Goal: Transaction & Acquisition: Purchase product/service

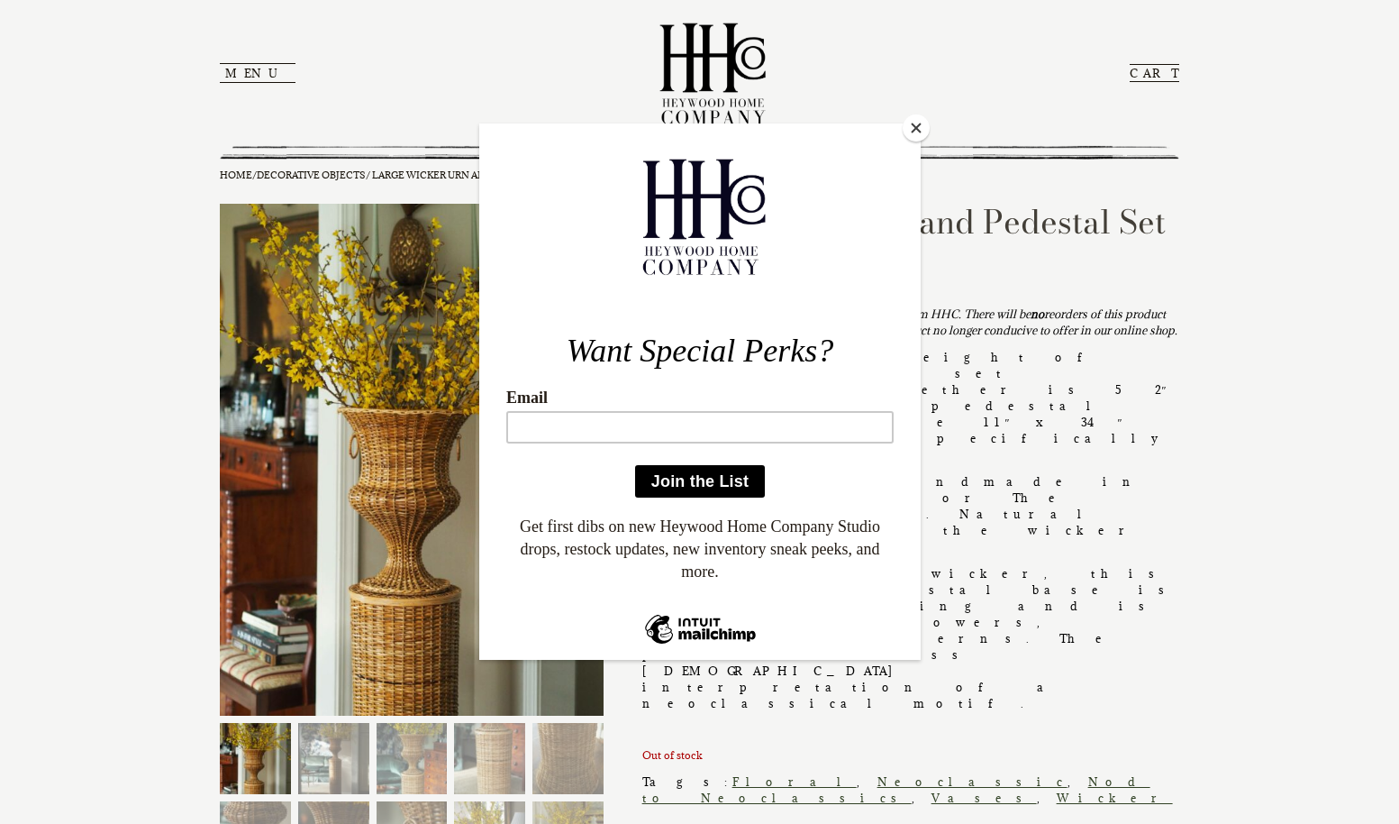
click at [920, 126] on button "Close" at bounding box center [916, 127] width 27 height 27
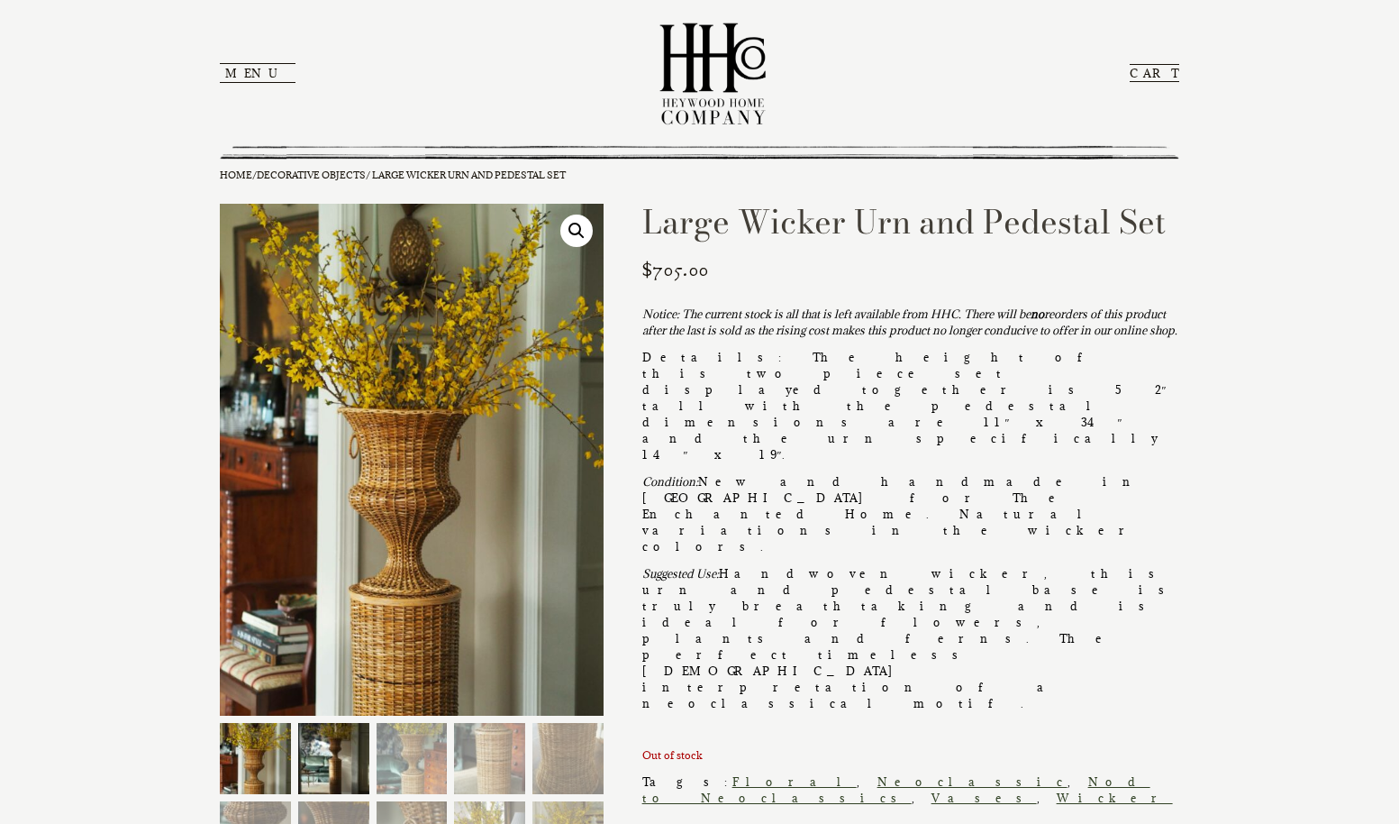
click at [351, 765] on img at bounding box center [333, 758] width 71 height 71
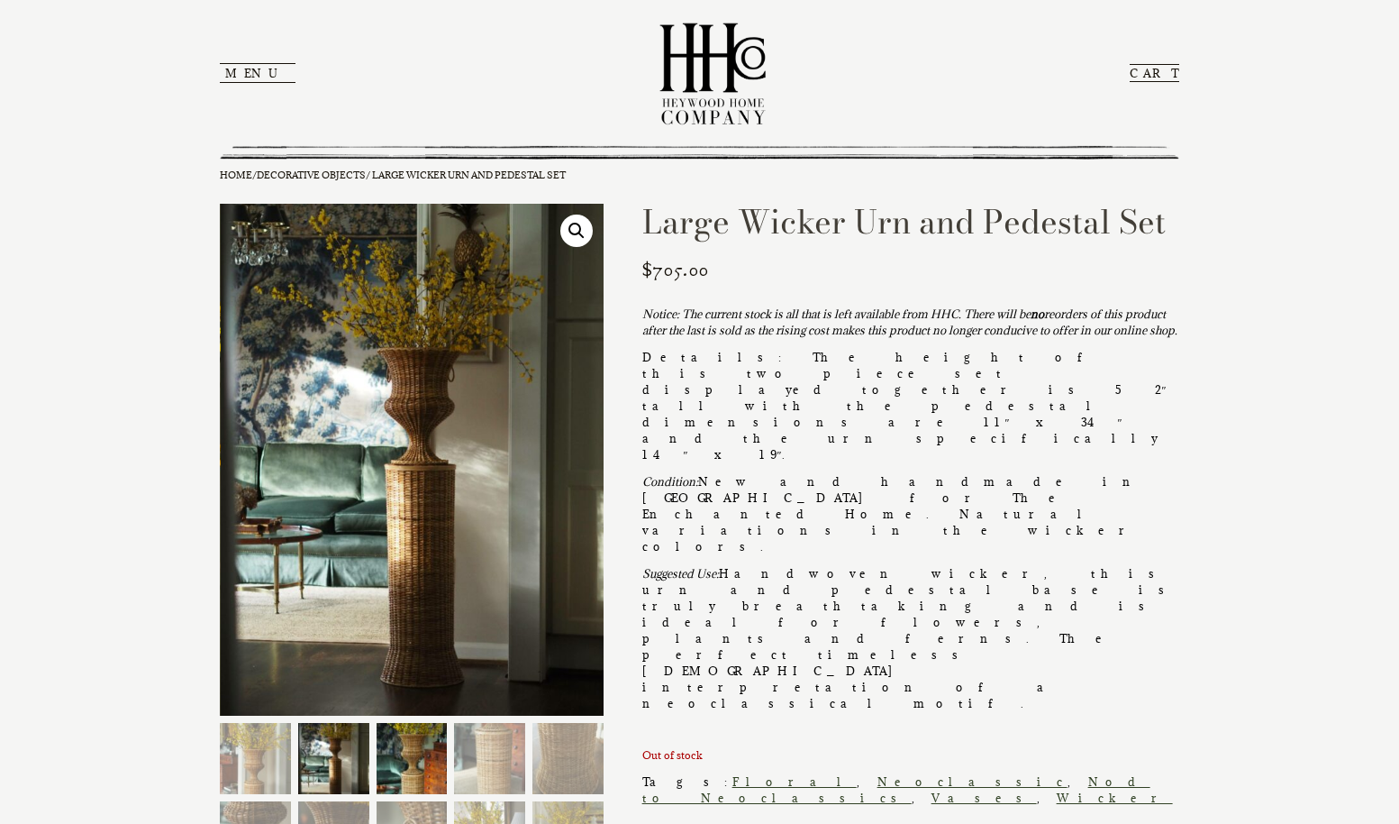
click at [417, 751] on img at bounding box center [412, 758] width 71 height 71
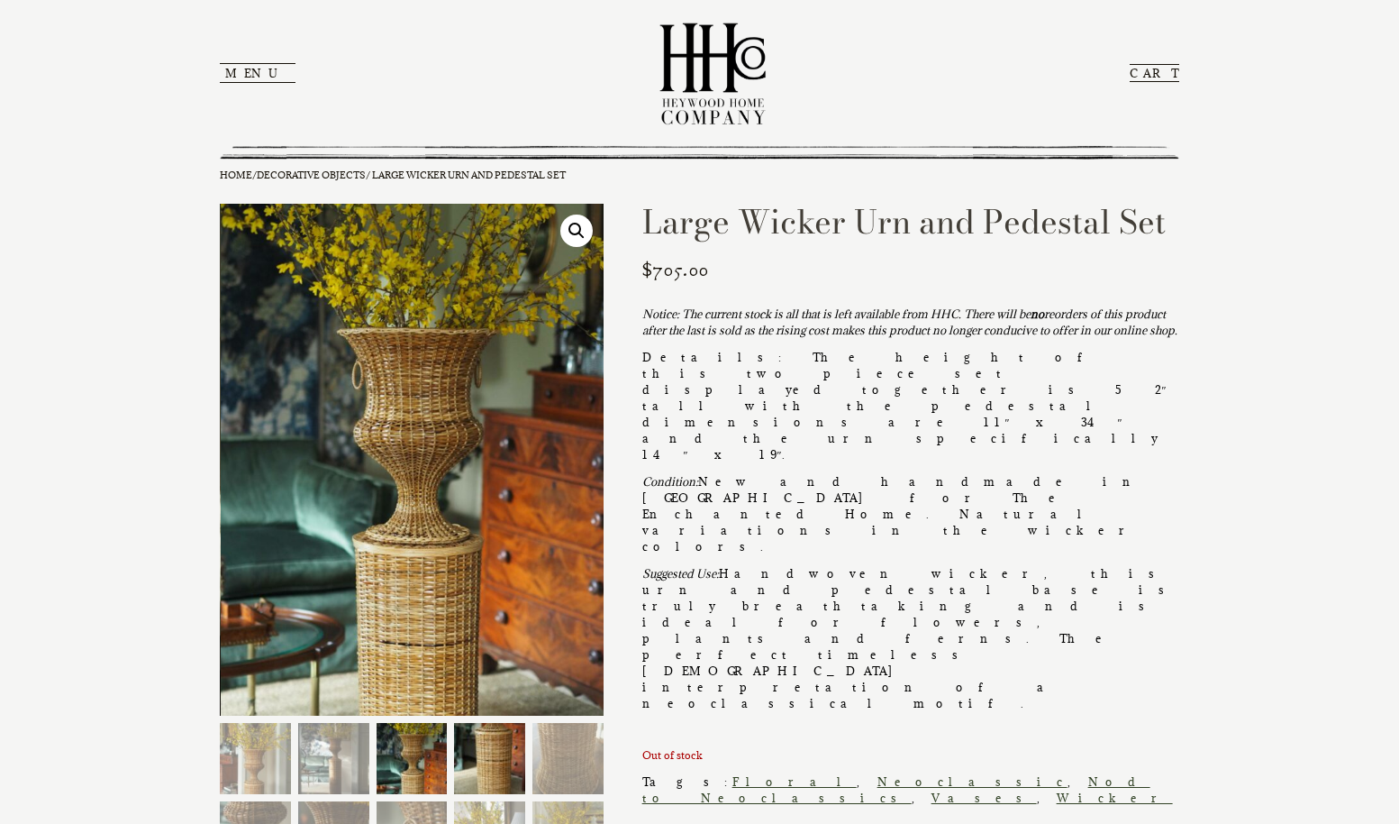
click at [477, 750] on img at bounding box center [489, 758] width 71 height 71
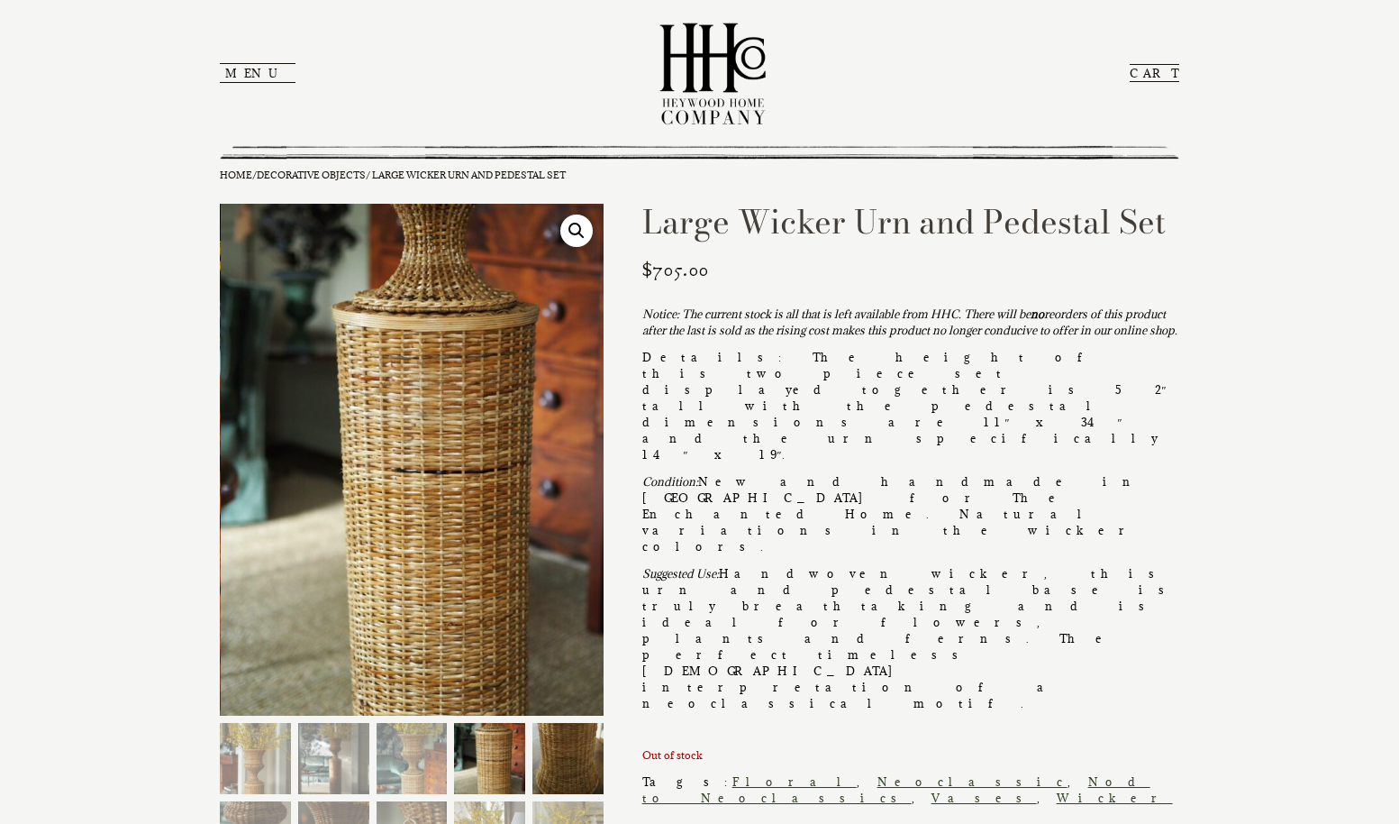
click at [563, 760] on img at bounding box center [567, 758] width 71 height 71
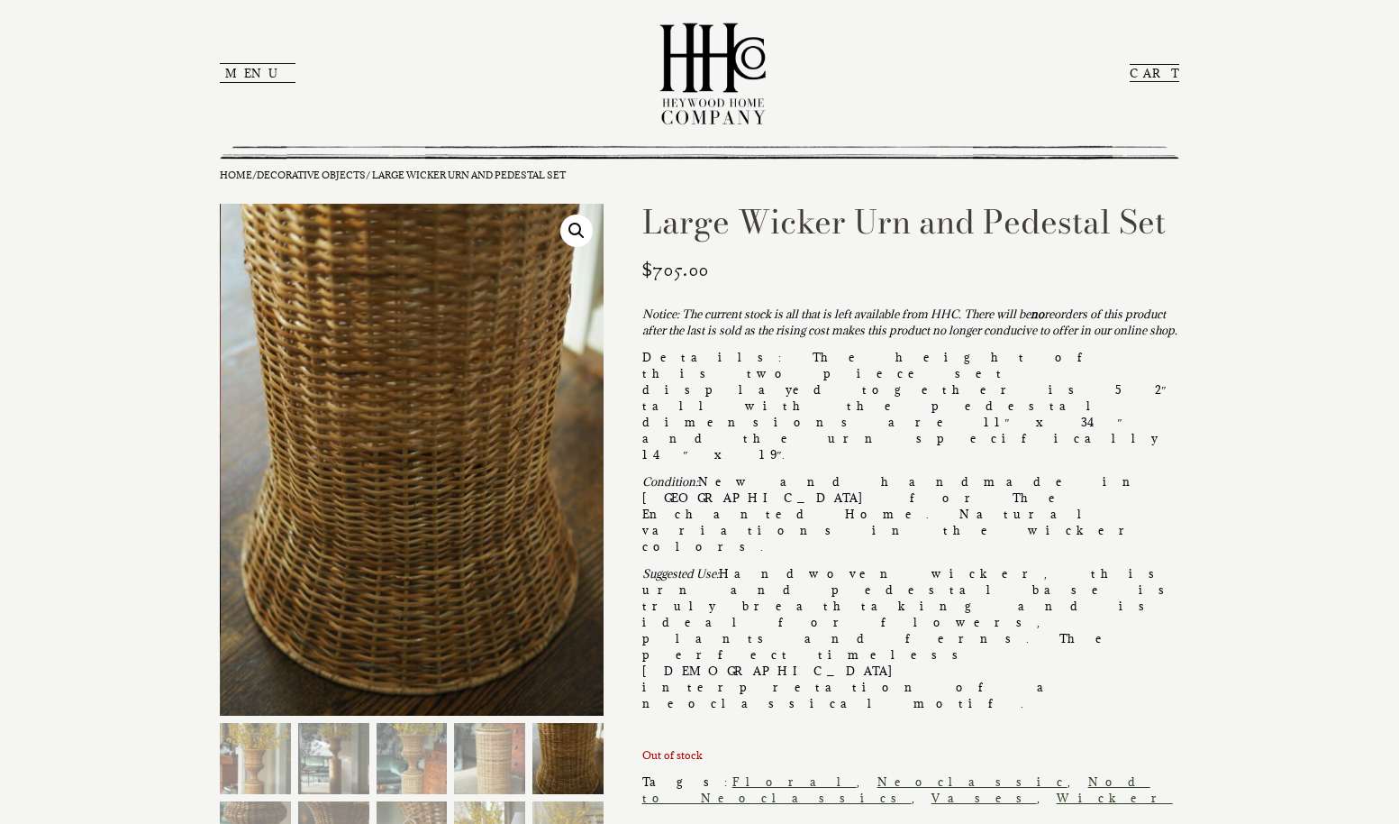
click at [251, 68] on button "Menu" at bounding box center [258, 73] width 76 height 20
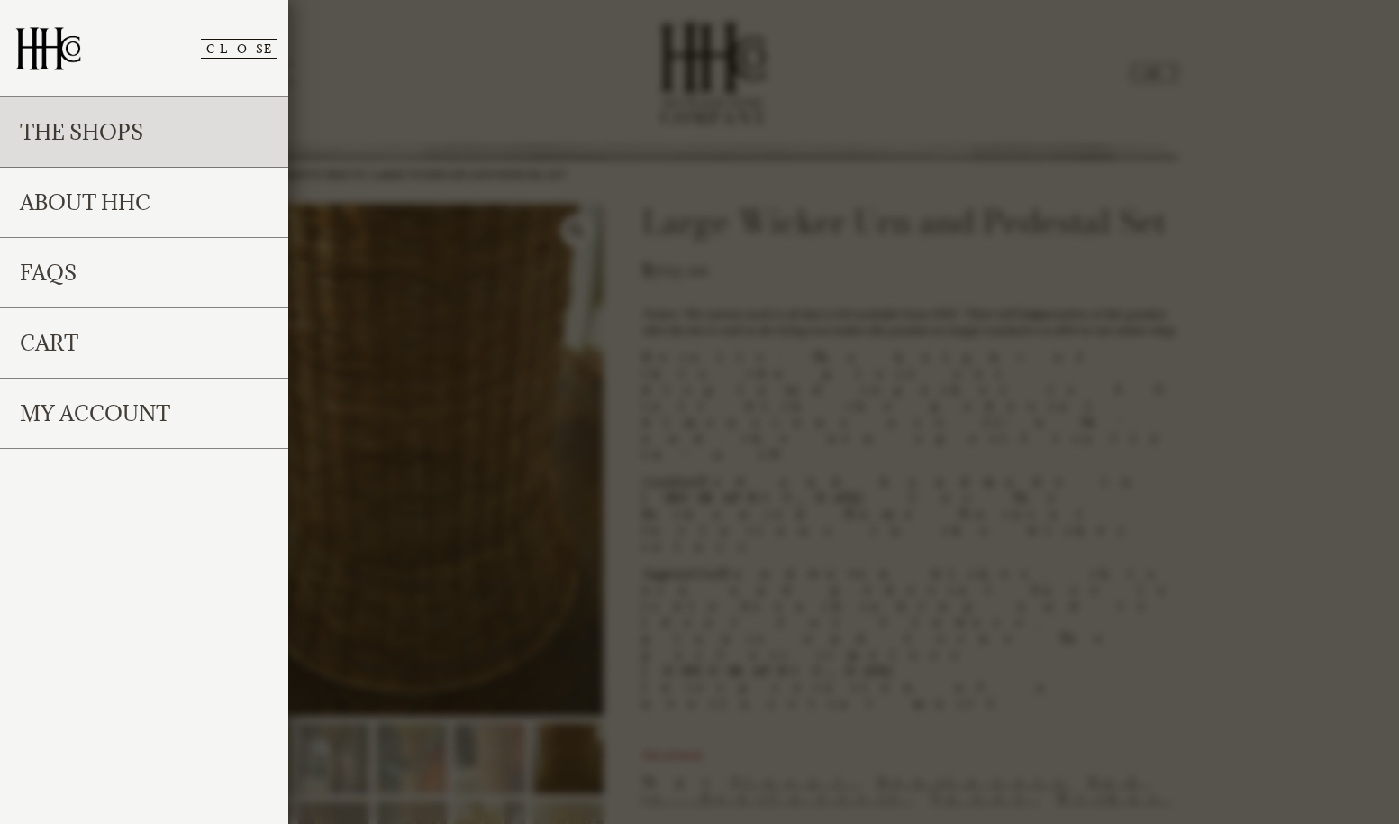
click at [112, 120] on link "The Shops" at bounding box center [144, 132] width 288 height 70
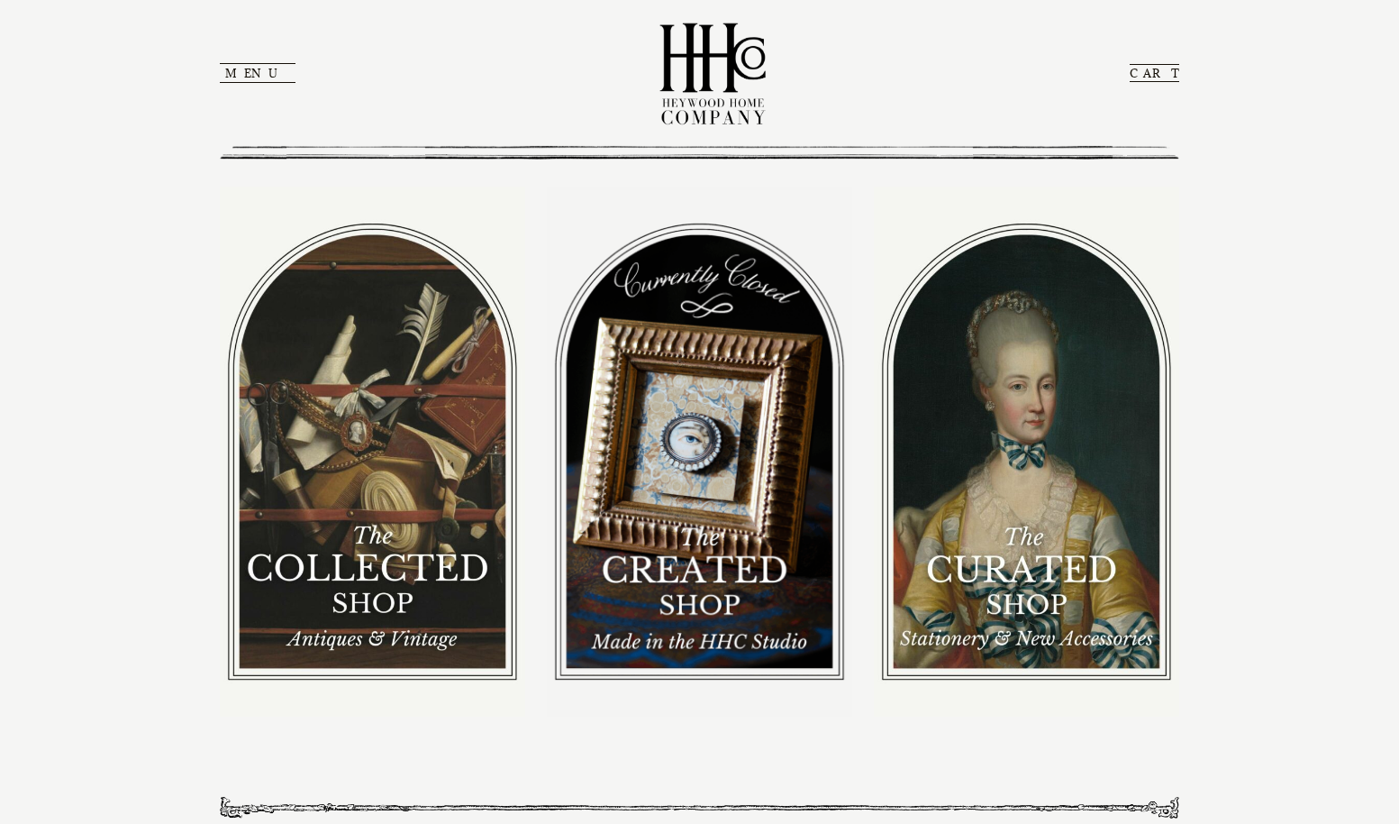
scroll to position [188, 0]
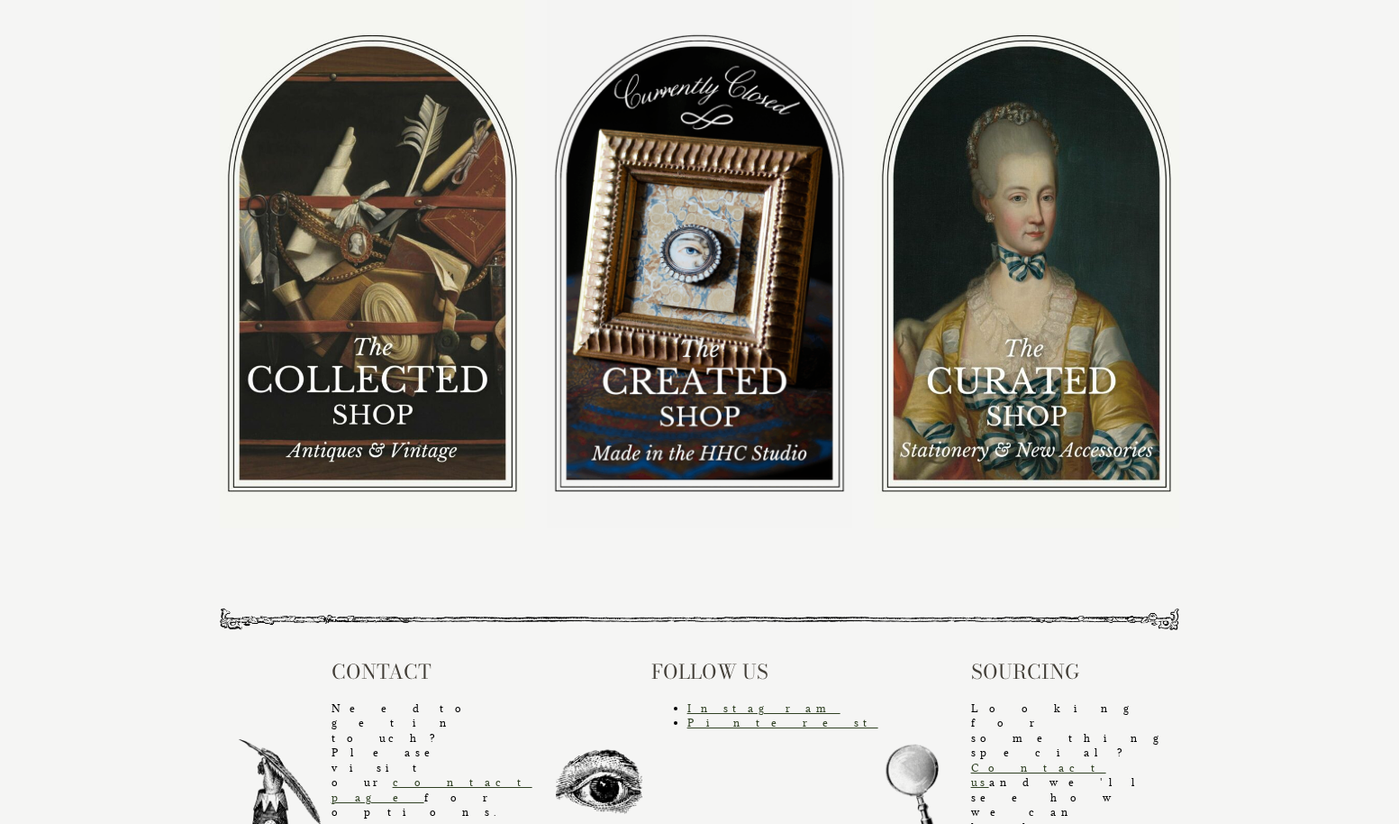
click at [683, 405] on img at bounding box center [699, 263] width 305 height 530
click at [692, 271] on img at bounding box center [699, 263] width 305 height 530
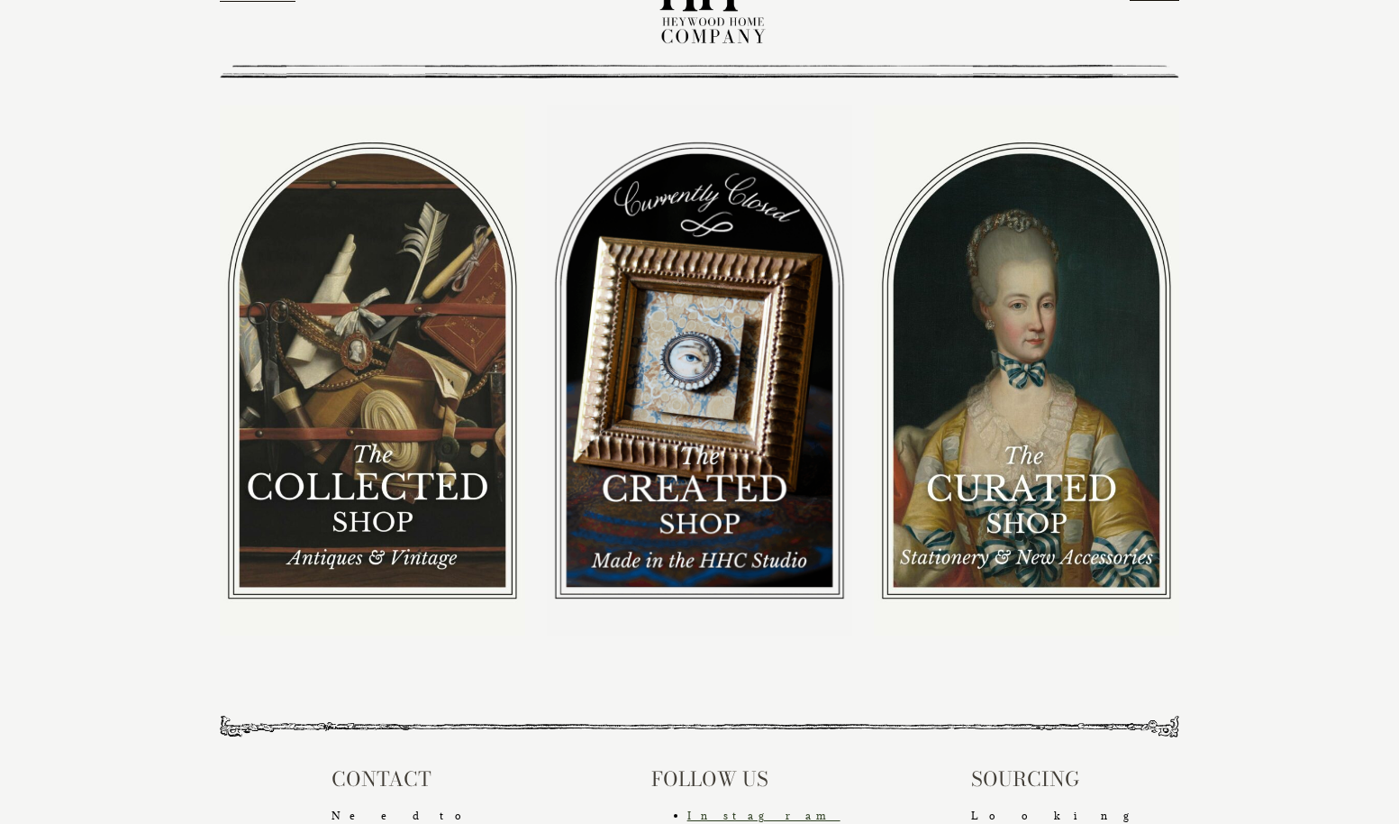
scroll to position [0, 0]
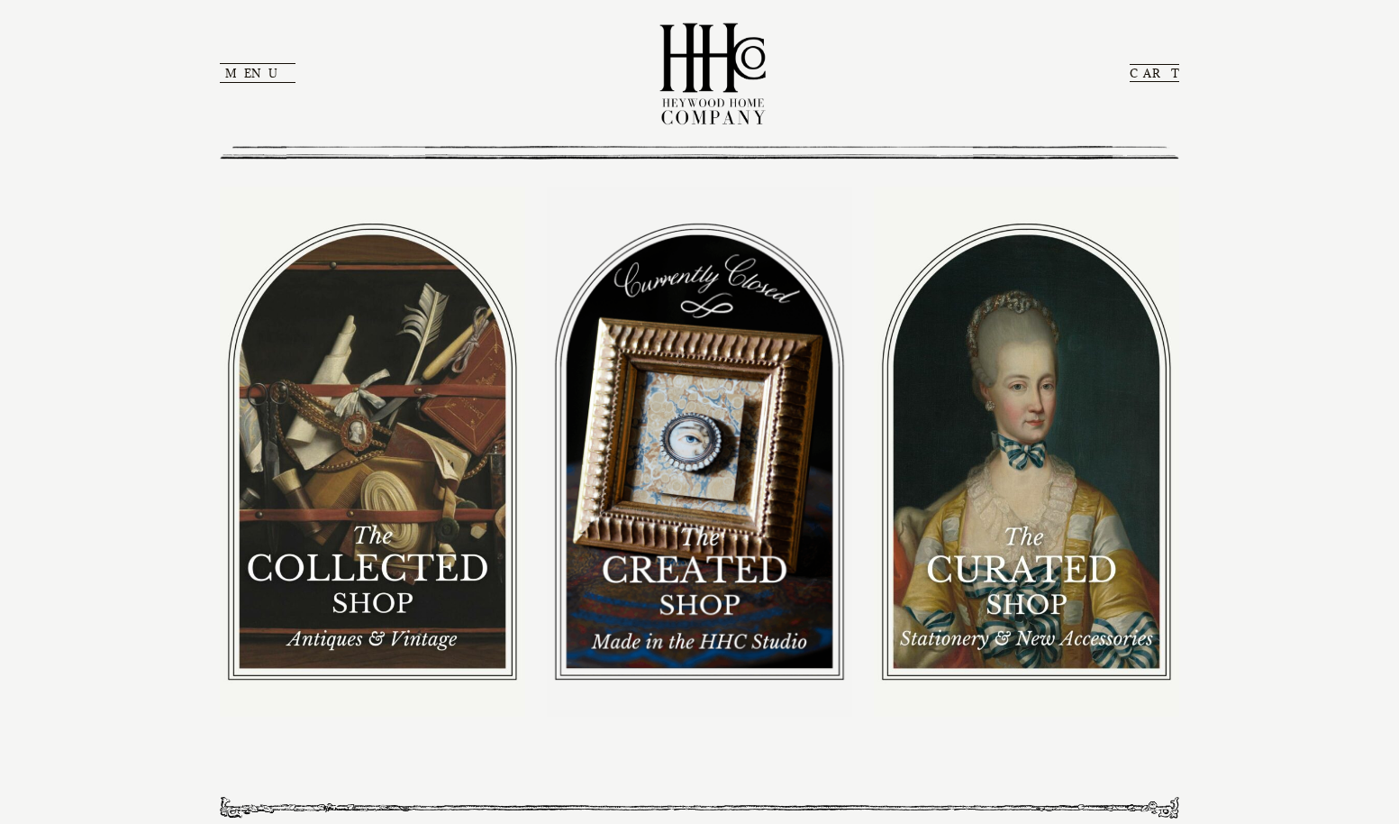
click at [383, 382] on img at bounding box center [372, 451] width 305 height 529
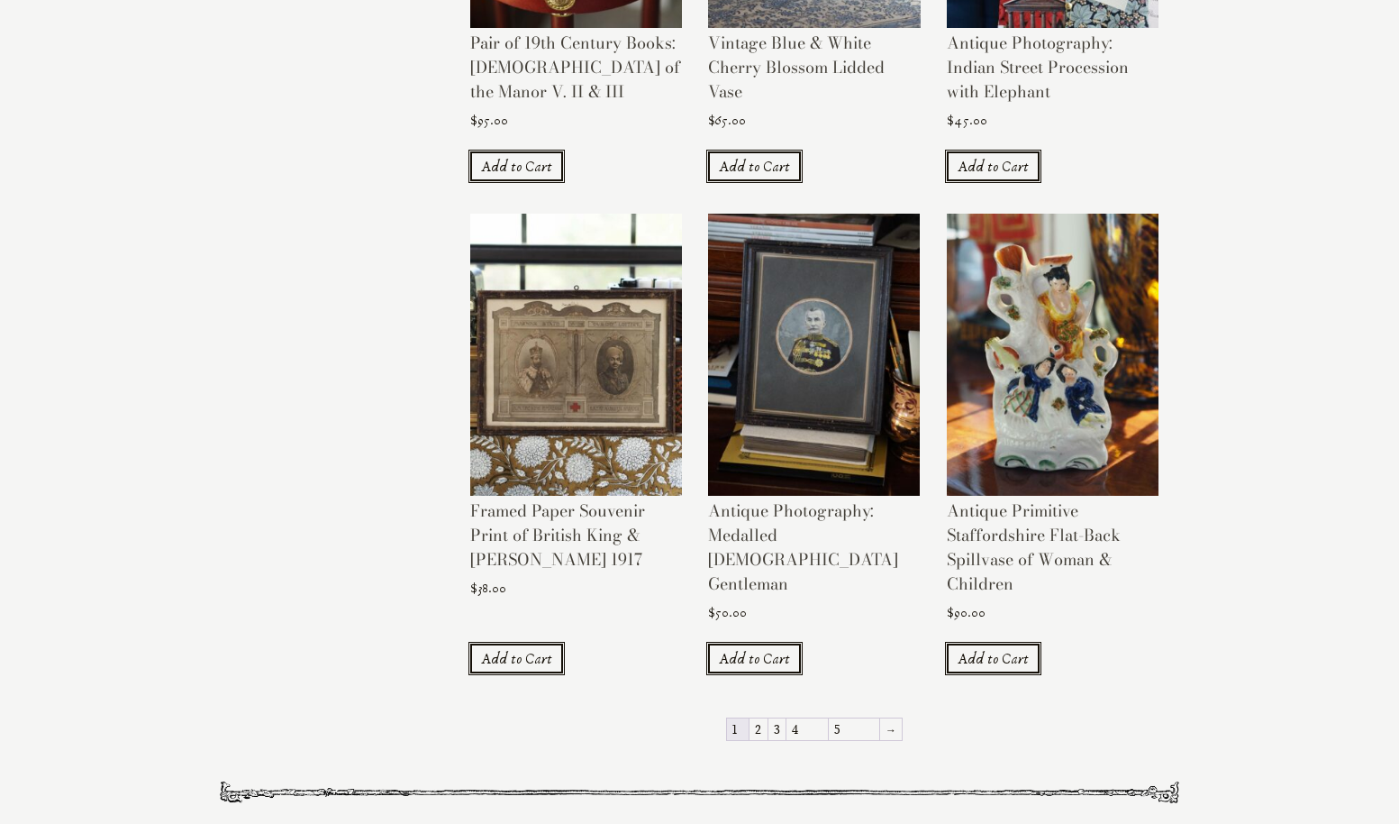
scroll to position [1550, 0]
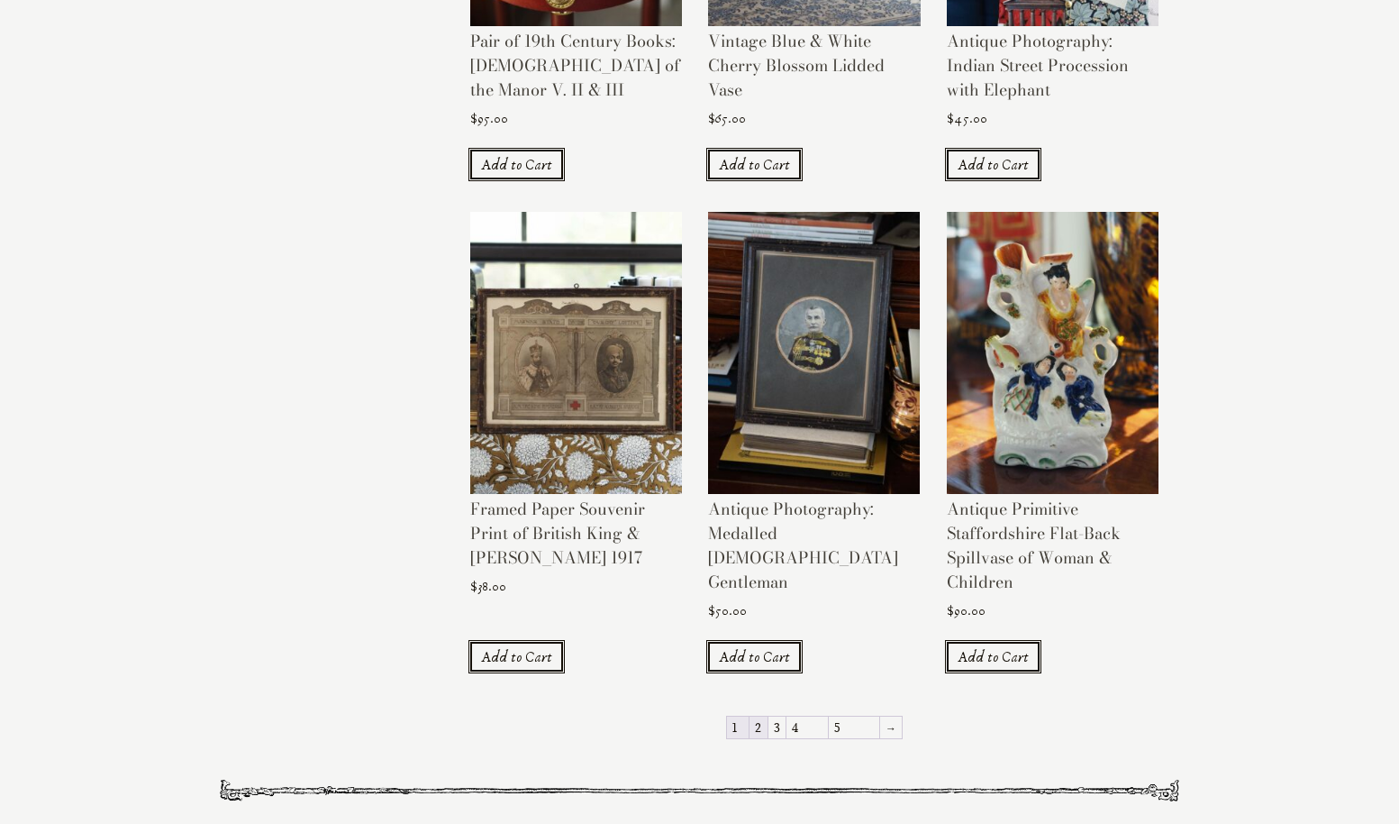
click at [768, 716] on link "2" at bounding box center [759, 727] width 18 height 22
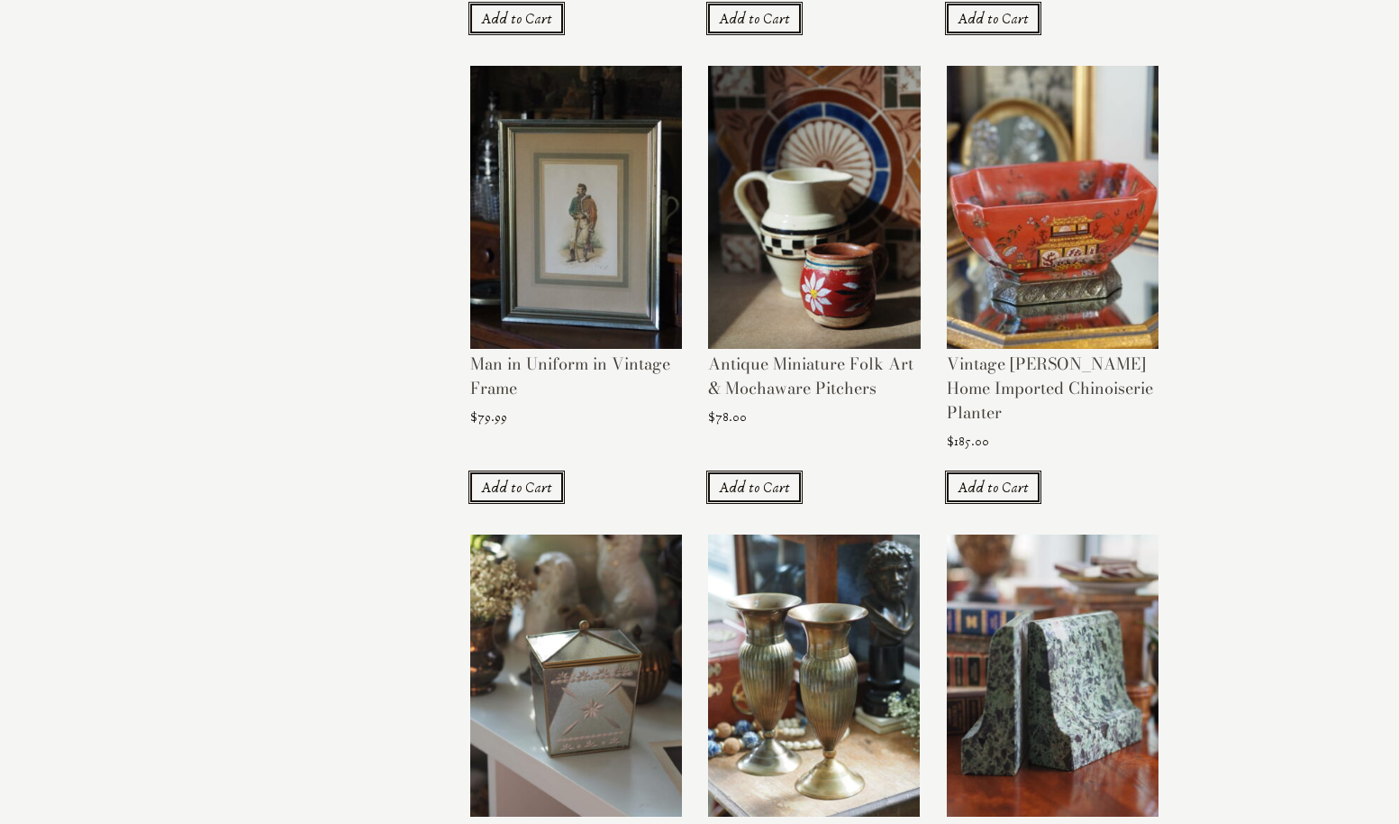
scroll to position [1396, 0]
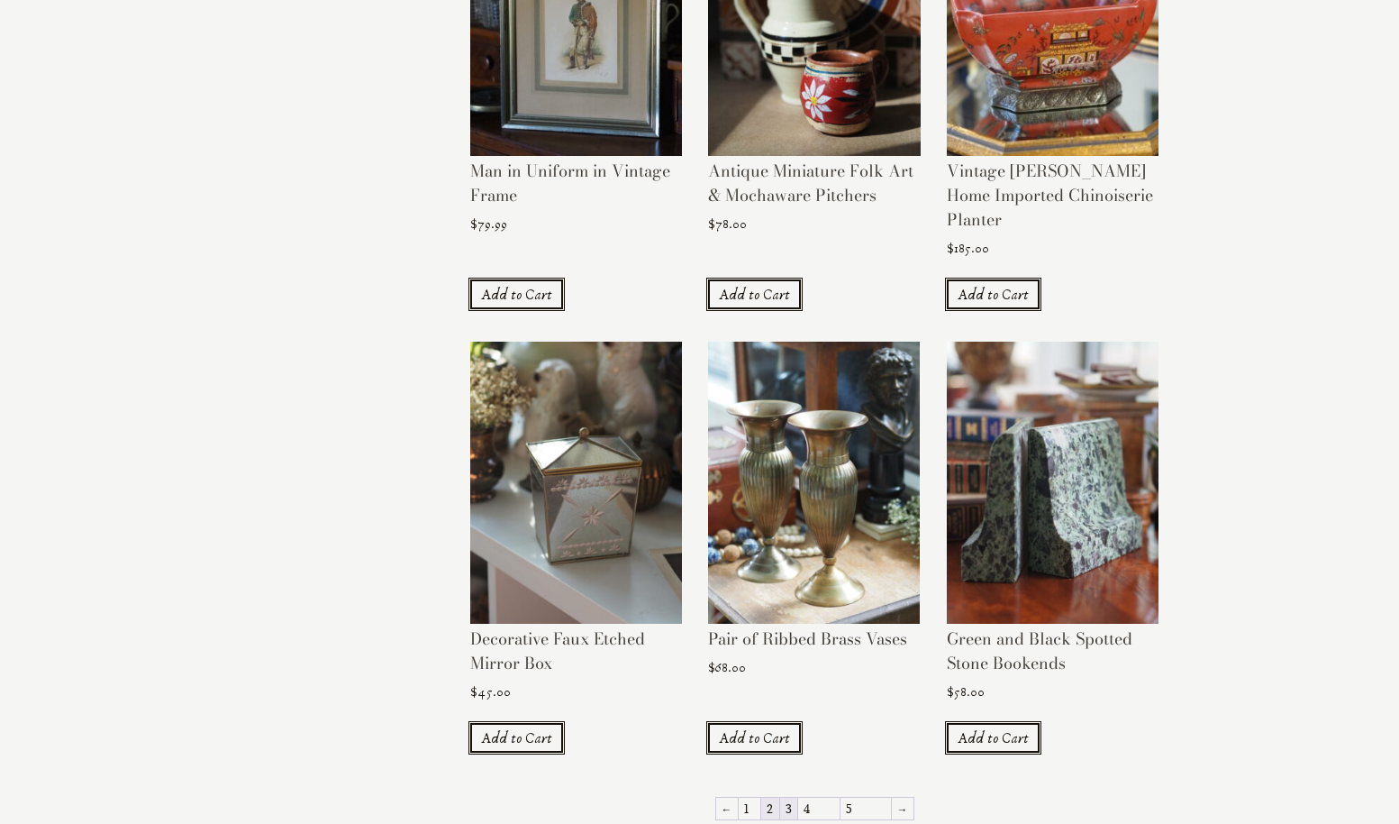
click at [797, 797] on link "3" at bounding box center [788, 808] width 17 height 22
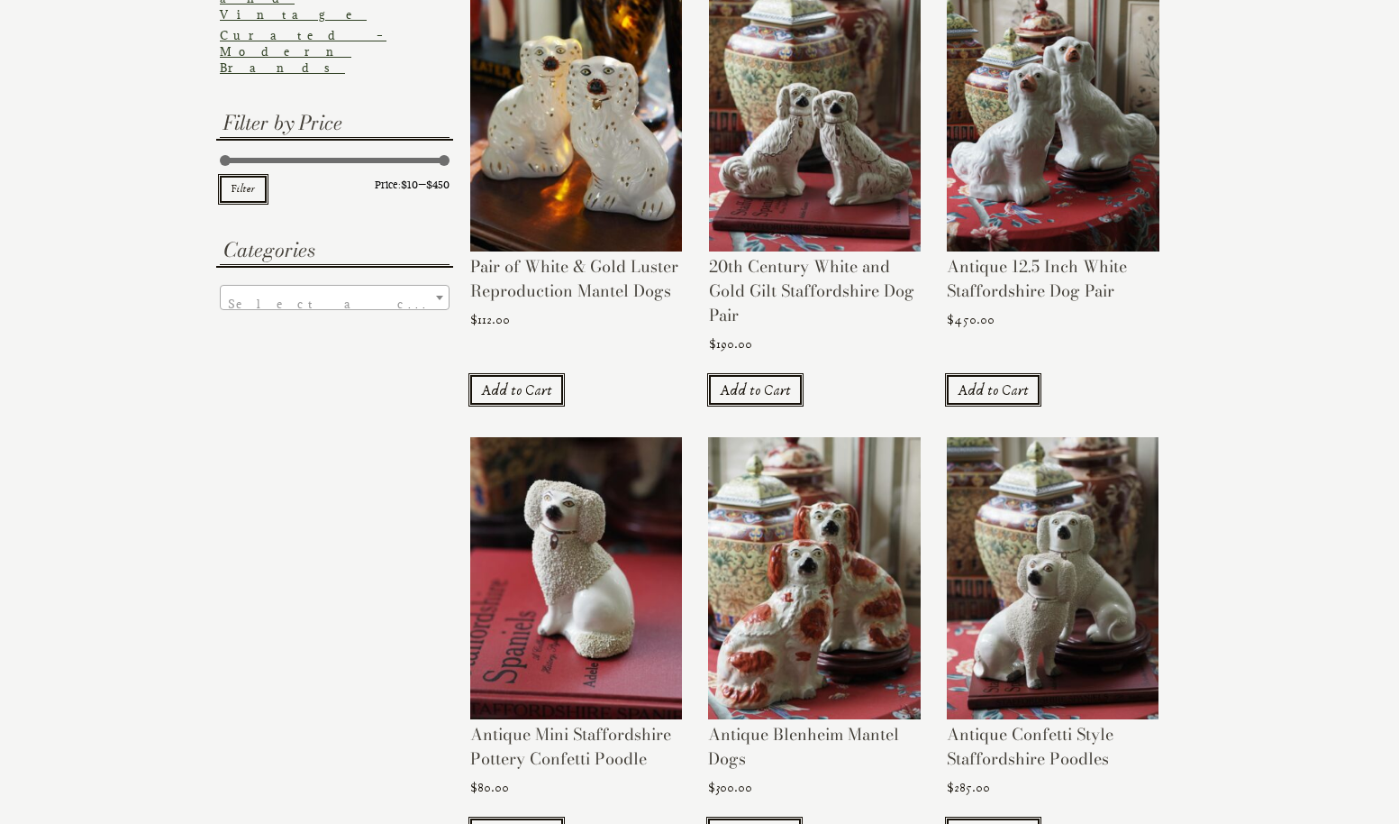
scroll to position [857, 0]
